Goal: Entertainment & Leisure: Consume media (video, audio)

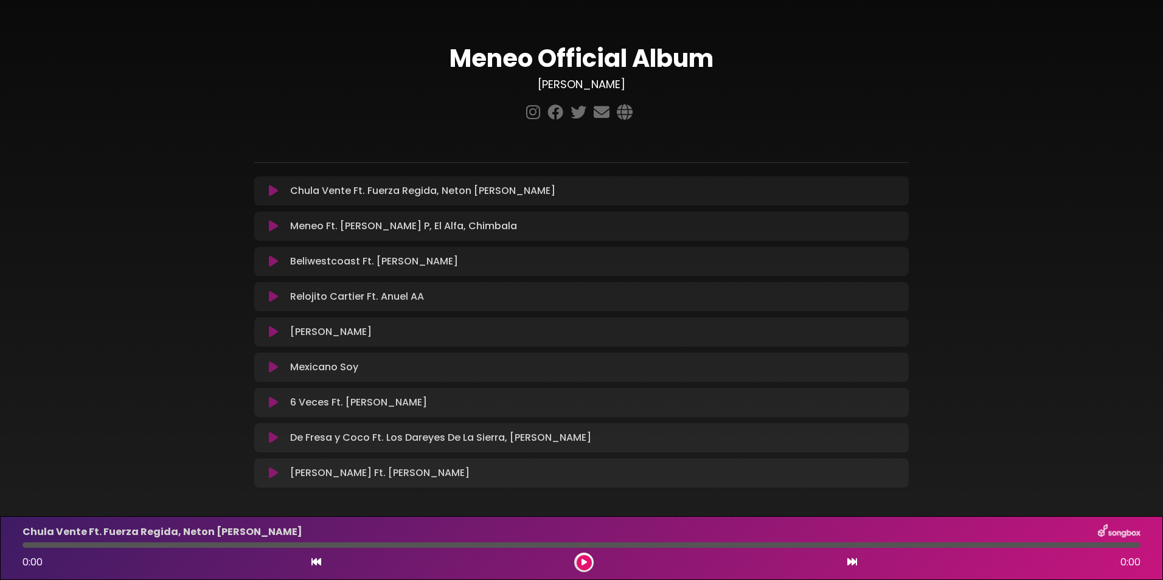
click at [272, 190] on icon at bounding box center [273, 191] width 9 height 12
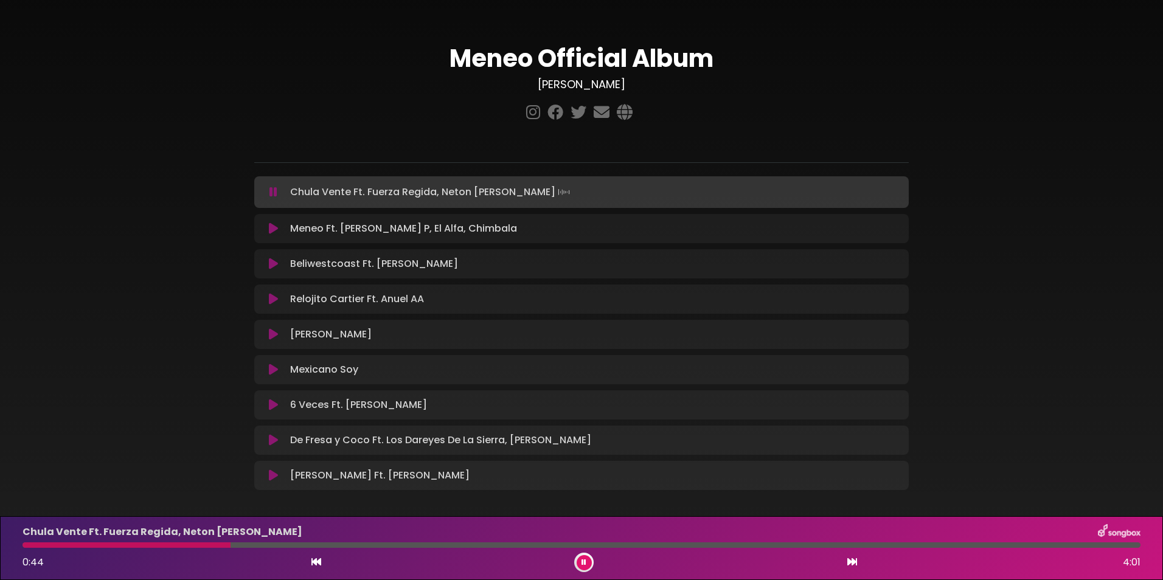
click at [997, 130] on div "Meneo Official Album [PERSON_NAME]" at bounding box center [581, 263] width 1163 height 496
click at [271, 224] on icon at bounding box center [273, 229] width 9 height 12
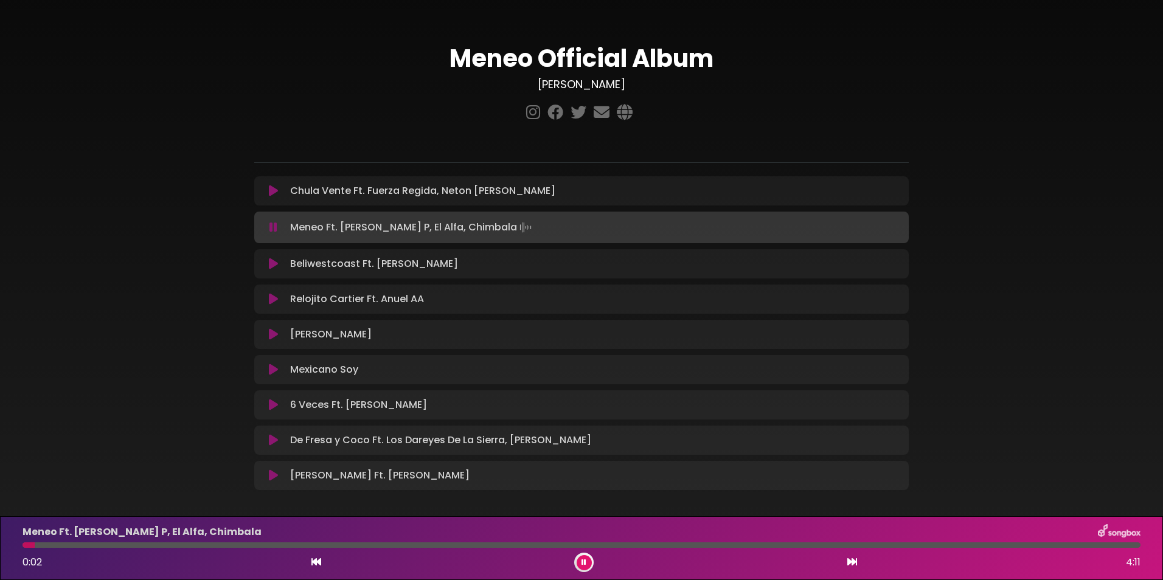
drag, startPoint x: 270, startPoint y: 223, endPoint x: 394, endPoint y: 324, distance: 159.9
click at [271, 227] on icon at bounding box center [273, 227] width 8 height 12
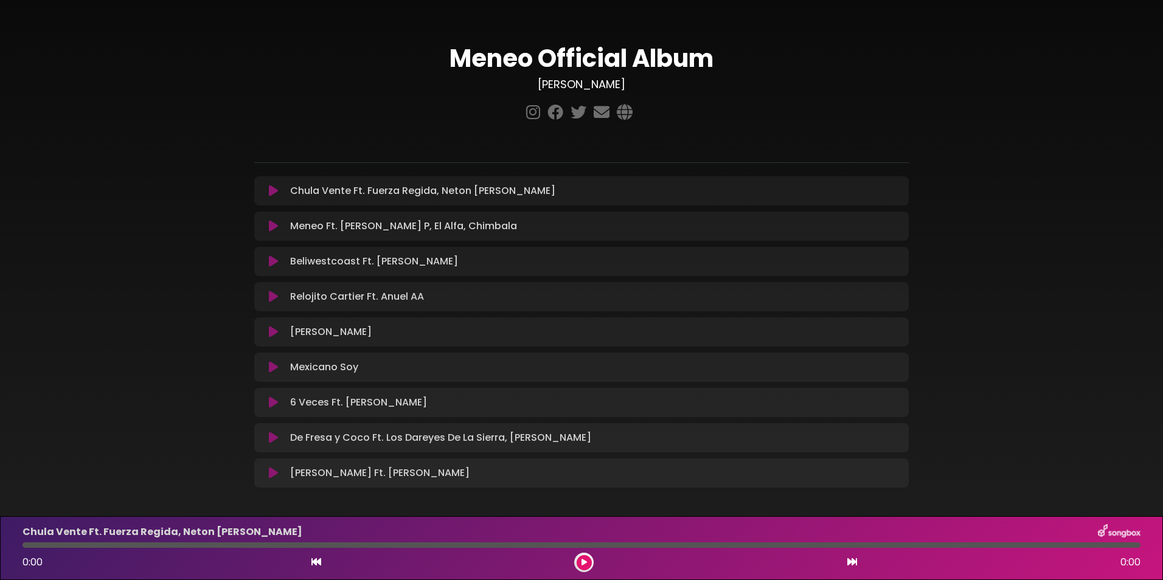
click at [272, 224] on icon at bounding box center [273, 226] width 9 height 12
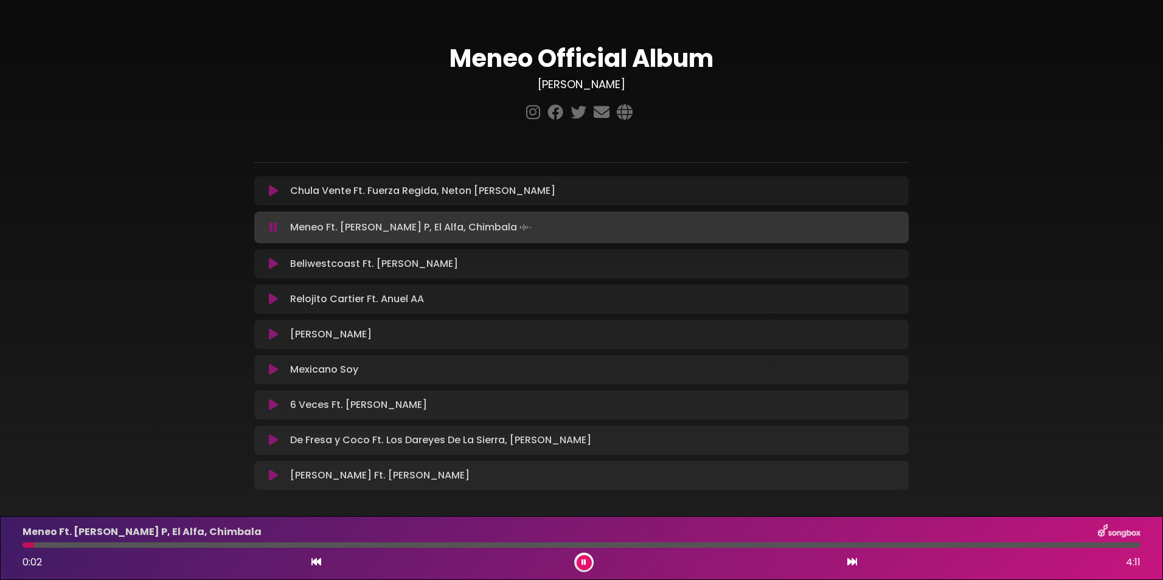
click at [269, 297] on icon at bounding box center [273, 299] width 9 height 12
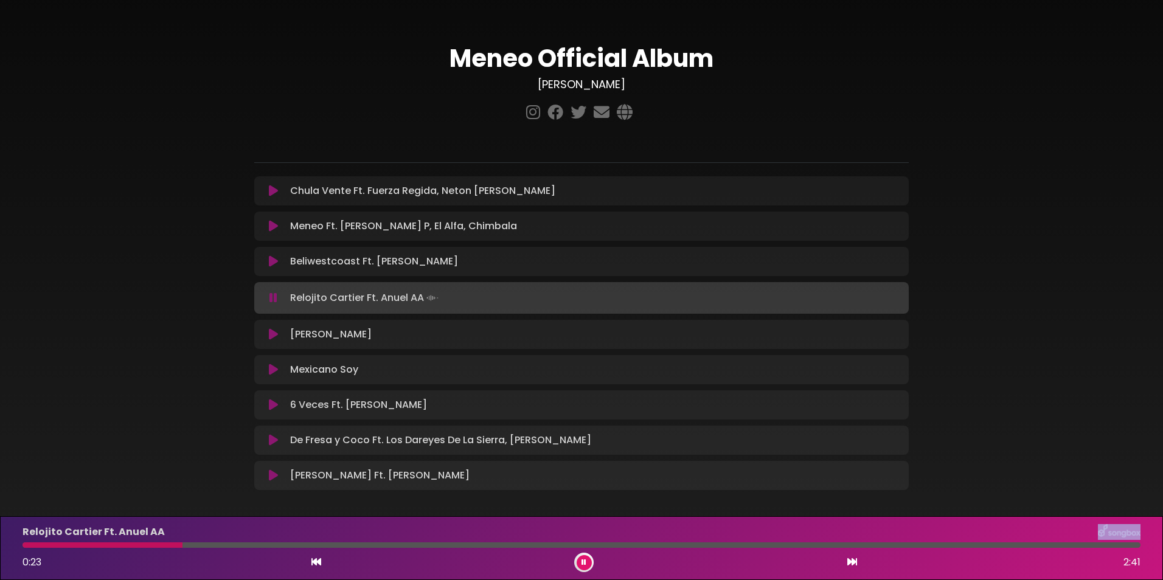
click at [257, 542] on div "Relojito Cartier Ft. Anuel AA 0:23 2:41" at bounding box center [581, 548] width 1132 height 48
click at [260, 547] on div at bounding box center [581, 544] width 1118 height 5
click at [308, 547] on div at bounding box center [581, 544] width 1118 height 5
click at [352, 544] on div at bounding box center [581, 544] width 1118 height 5
click at [400, 545] on div at bounding box center [581, 544] width 1118 height 5
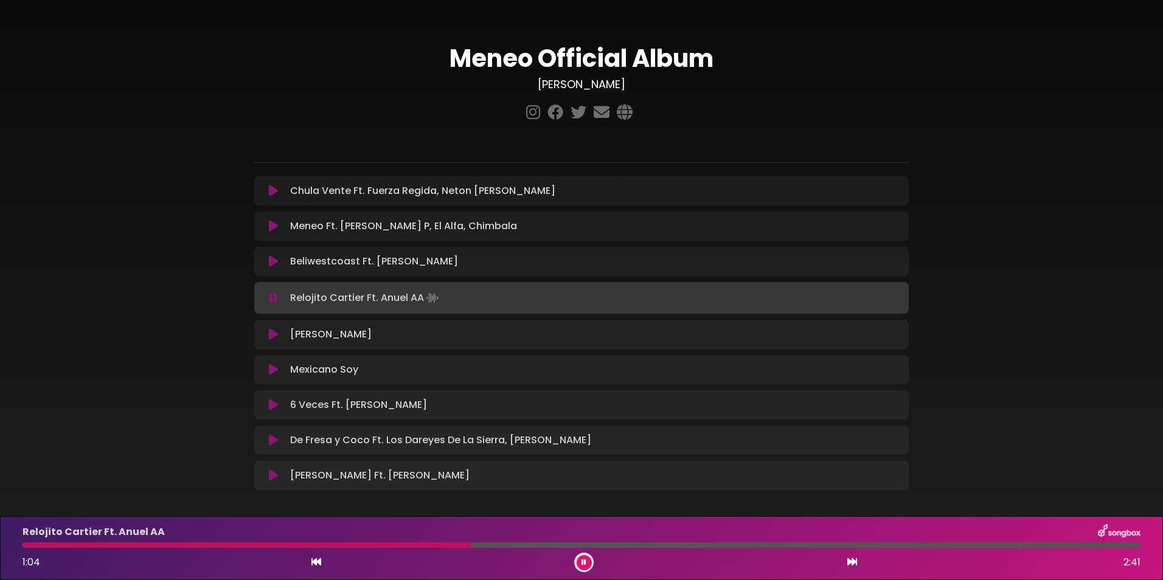
click at [580, 564] on button at bounding box center [583, 562] width 15 height 15
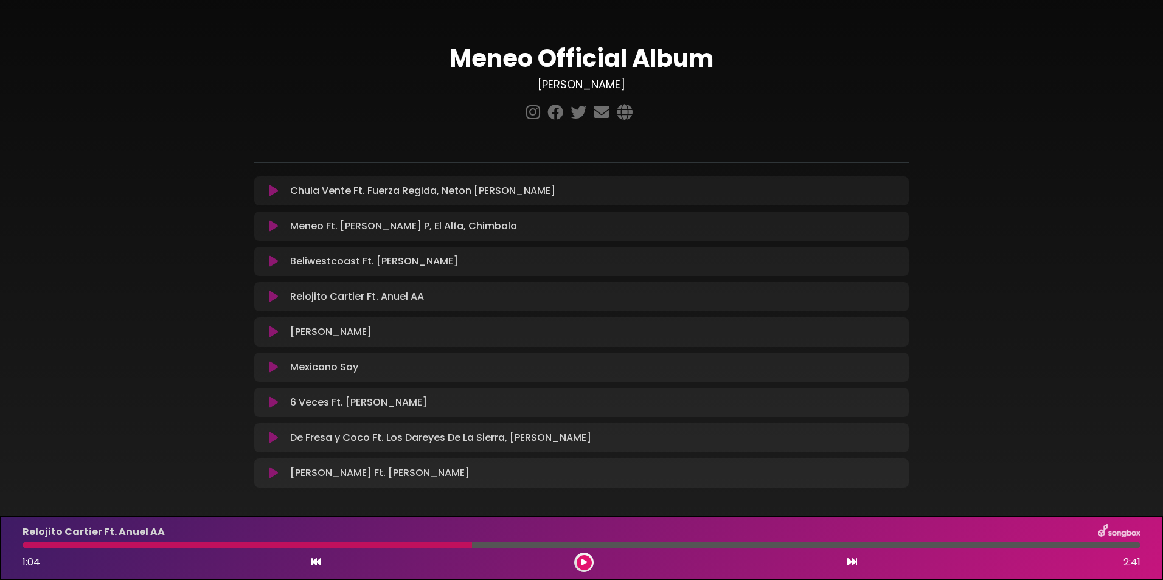
click at [273, 474] on icon at bounding box center [273, 473] width 9 height 12
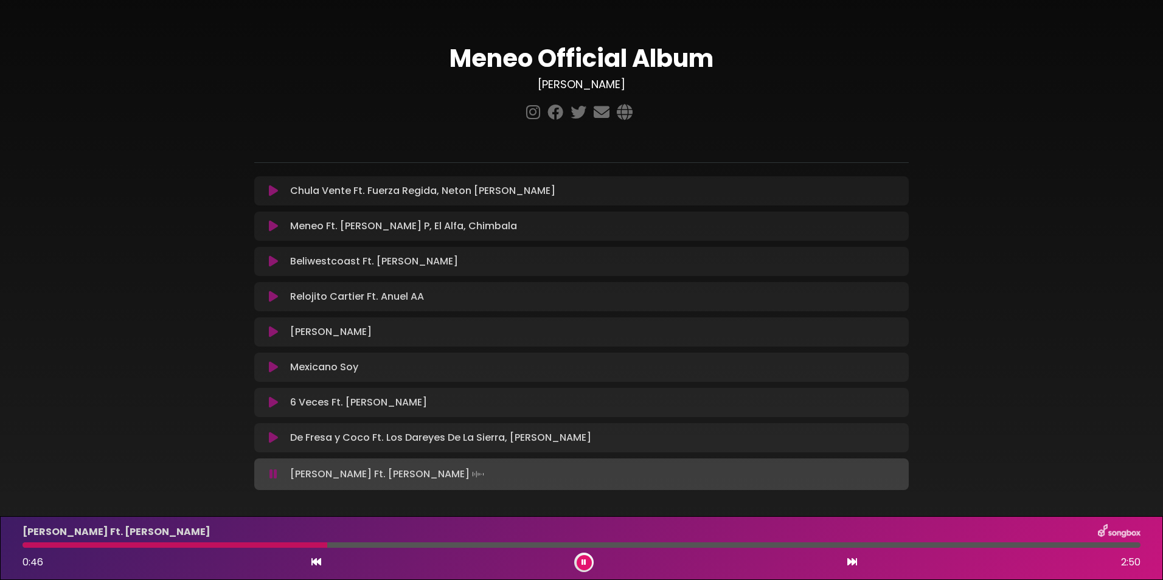
click at [960, 89] on div "Meneo Official Album Luis R Conriquez" at bounding box center [581, 263] width 803 height 496
click at [583, 561] on icon at bounding box center [583, 562] width 5 height 7
